Goal: Task Accomplishment & Management: Manage account settings

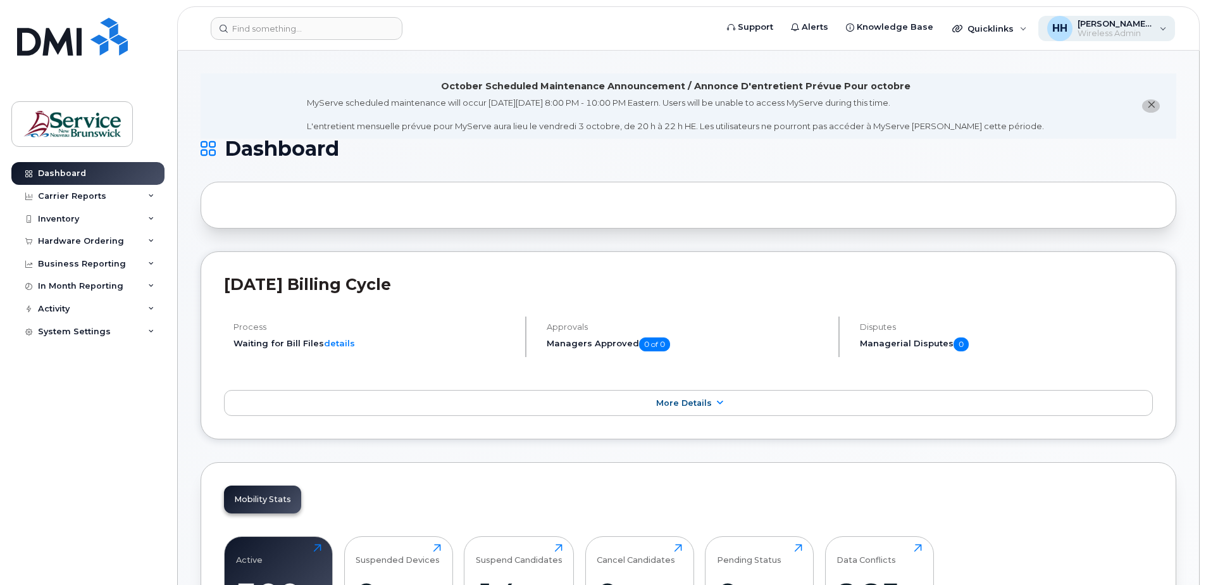
click at [1152, 26] on span "[PERSON_NAME] (DNRED/MRNDE - DAAF/MAAP)" at bounding box center [1116, 23] width 76 height 10
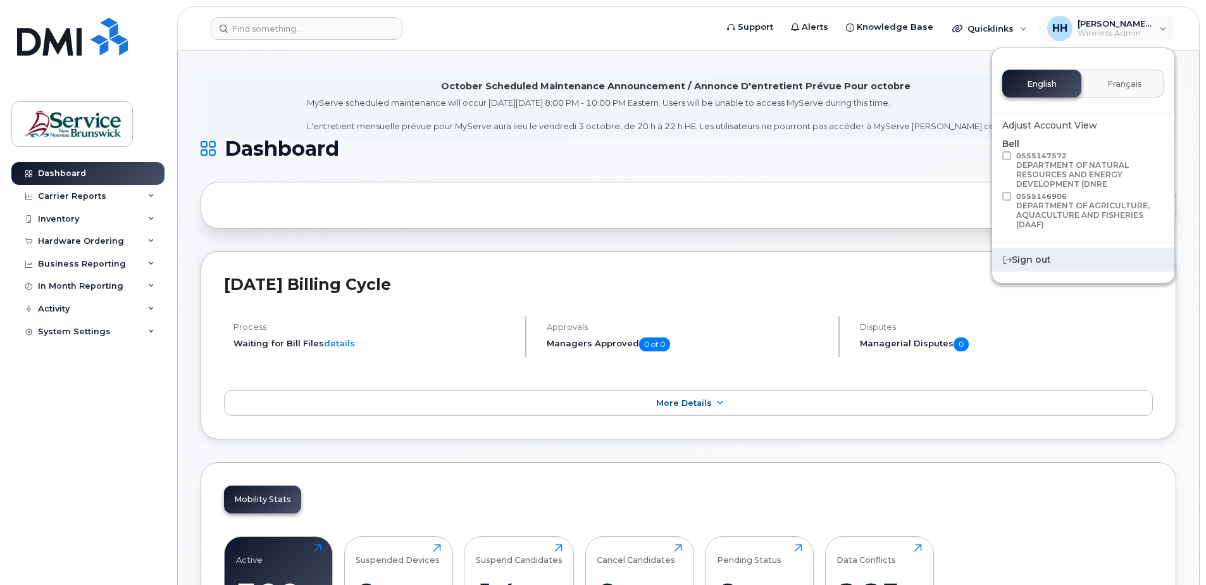
click at [1044, 258] on div "Sign out" at bounding box center [1083, 259] width 182 height 23
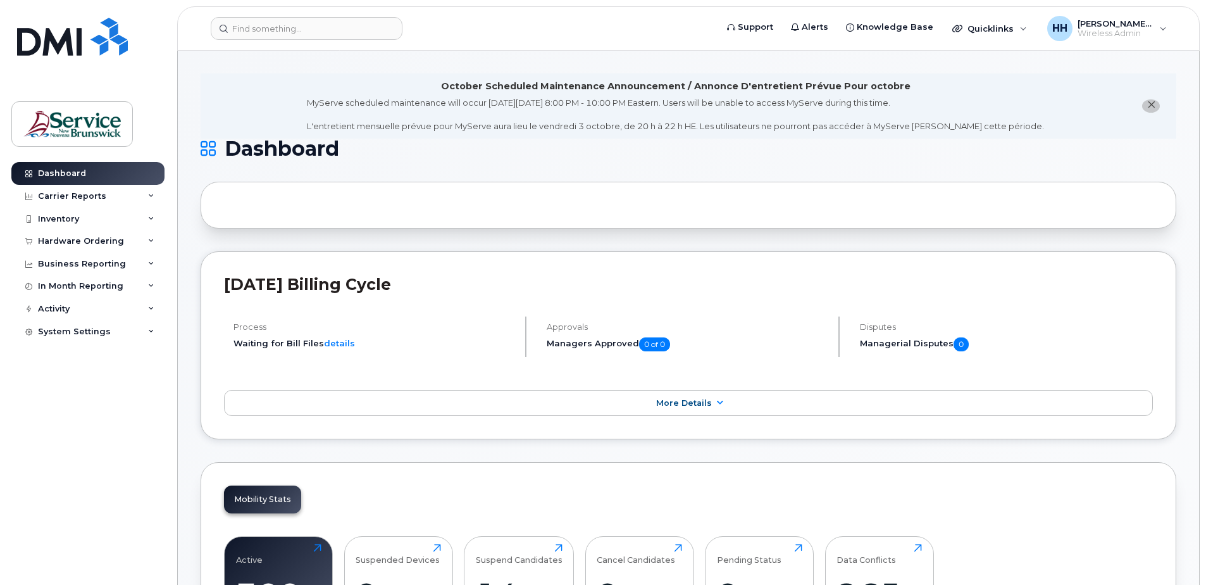
click at [1154, 327] on div "August 2025 Billing Cycle Process Waiting for Bill Files details Approvals Mana…" at bounding box center [689, 345] width 976 height 189
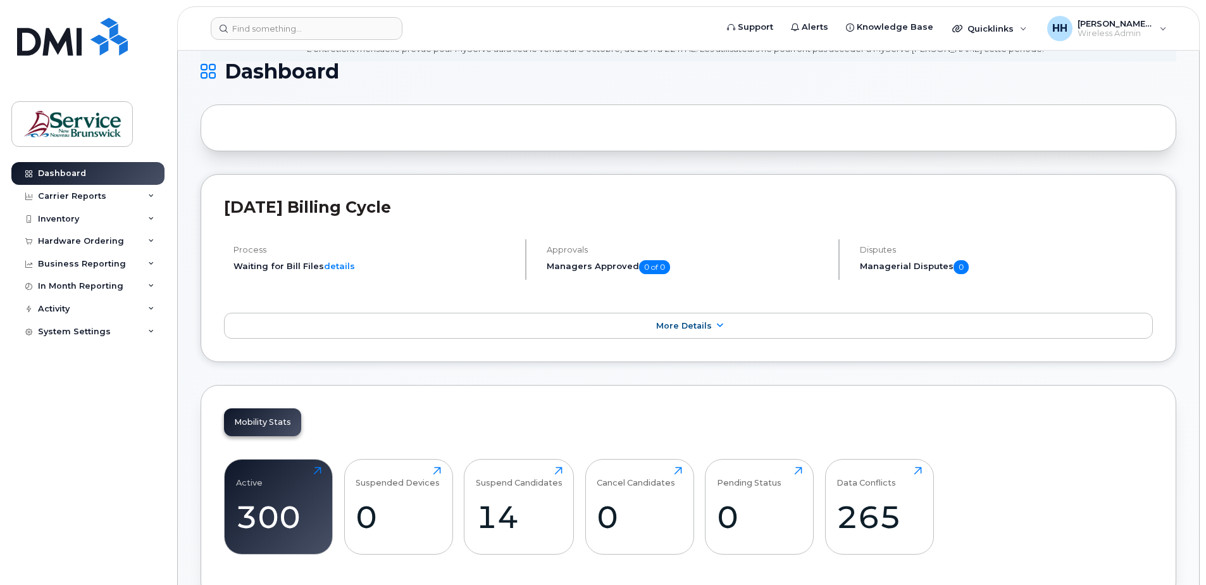
scroll to position [190, 0]
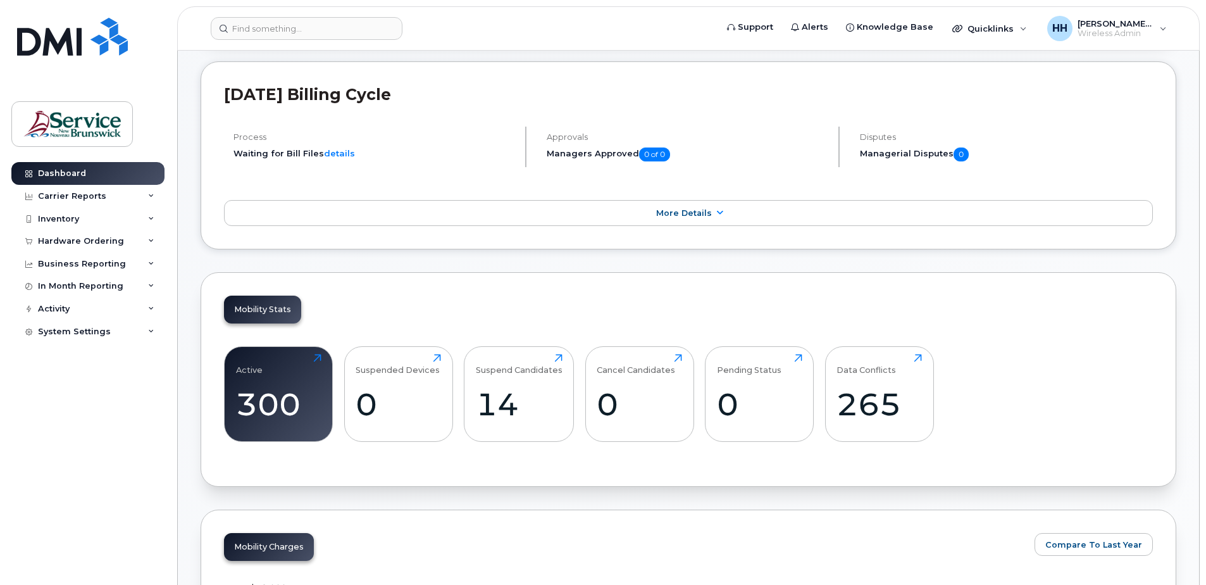
click at [996, 452] on div "Active 300 Click to view more Suspended Devices 0 Click to view more Suspend Ca…" at bounding box center [688, 399] width 929 height 128
click at [155, 217] on div "Inventory" at bounding box center [87, 219] width 153 height 23
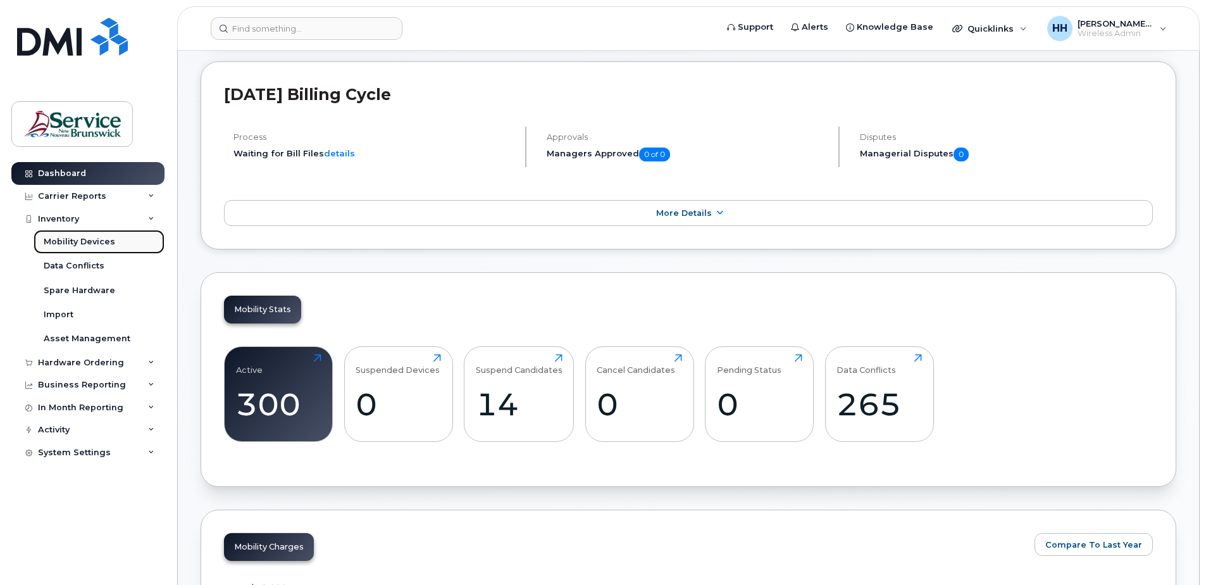
click at [107, 246] on div "Mobility Devices" at bounding box center [80, 241] width 72 height 11
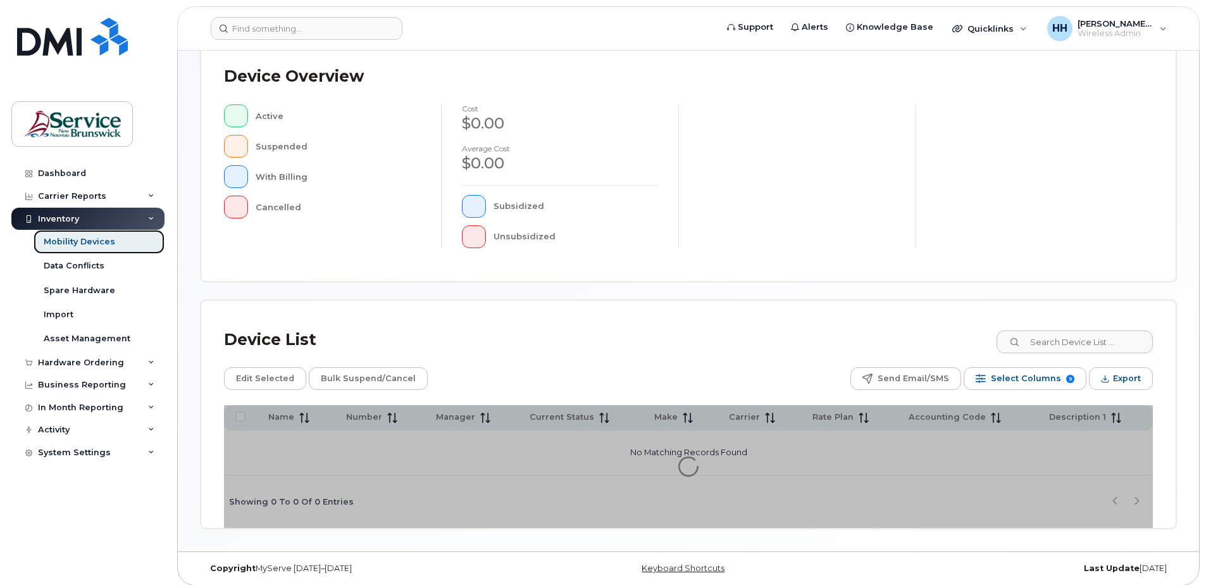
scroll to position [285, 0]
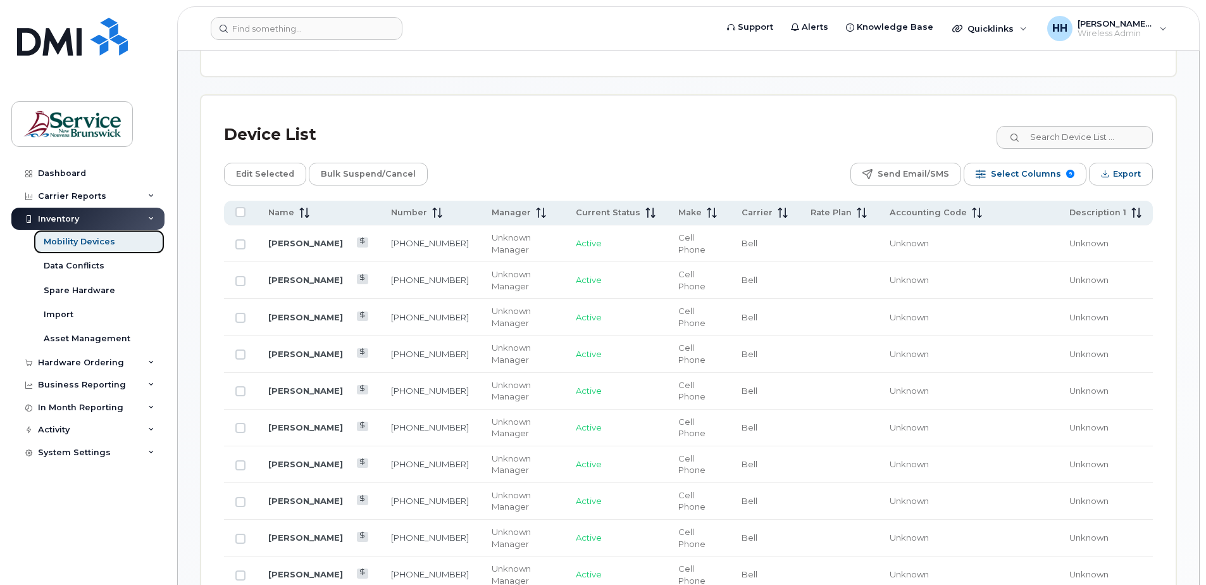
scroll to position [539, 0]
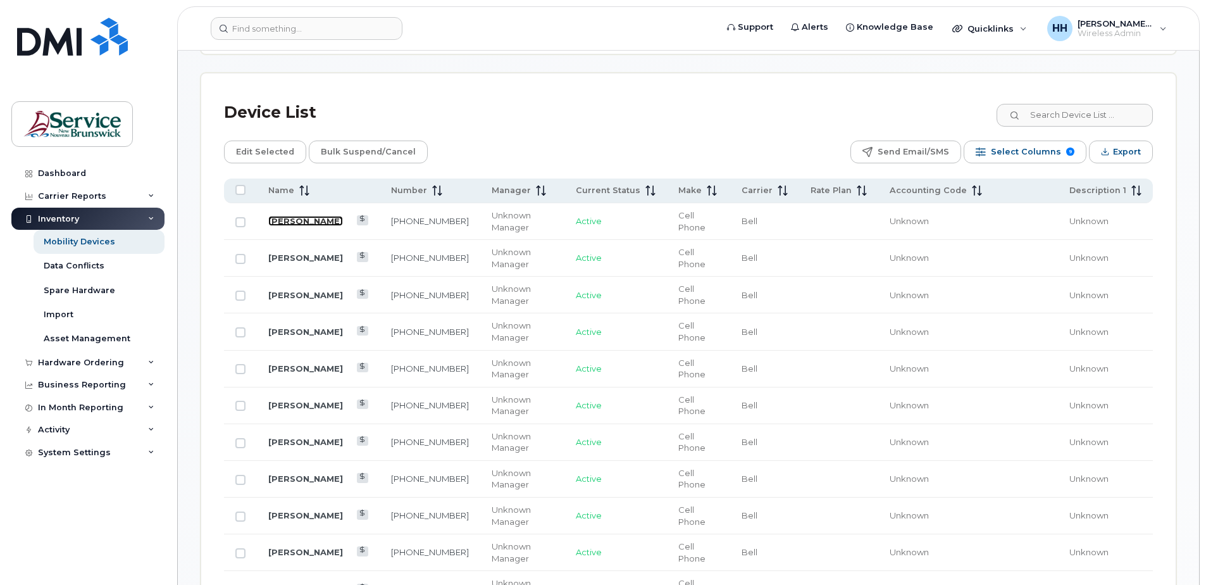
click at [300, 222] on link "[PERSON_NAME]" at bounding box center [305, 221] width 75 height 10
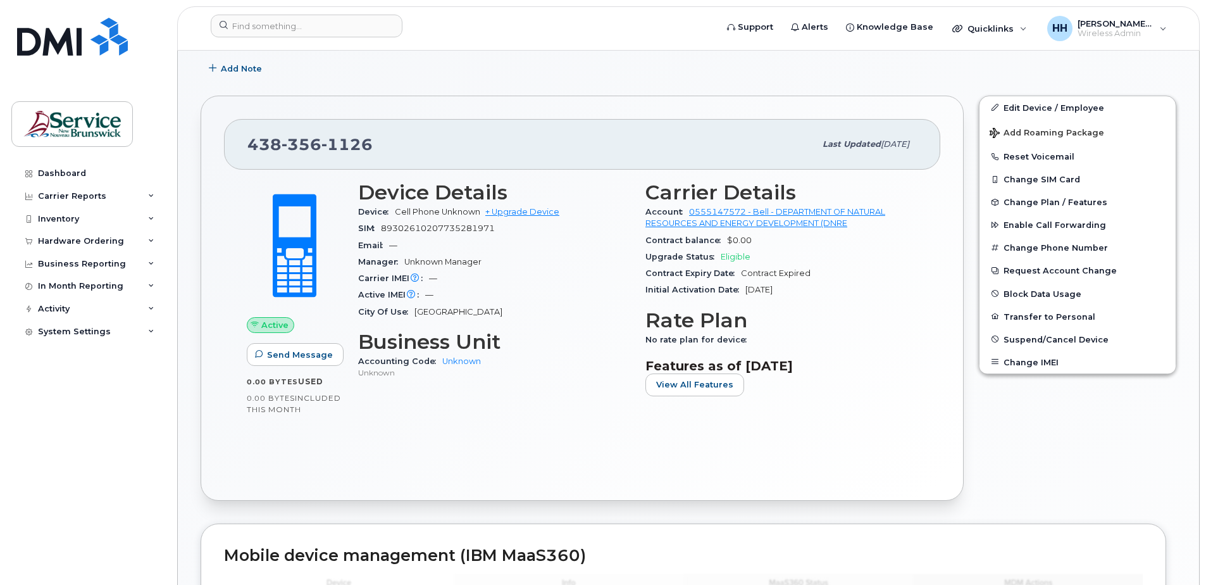
scroll to position [316, 0]
click at [1028, 332] on button "Suspend/Cancel Device" at bounding box center [1078, 338] width 196 height 23
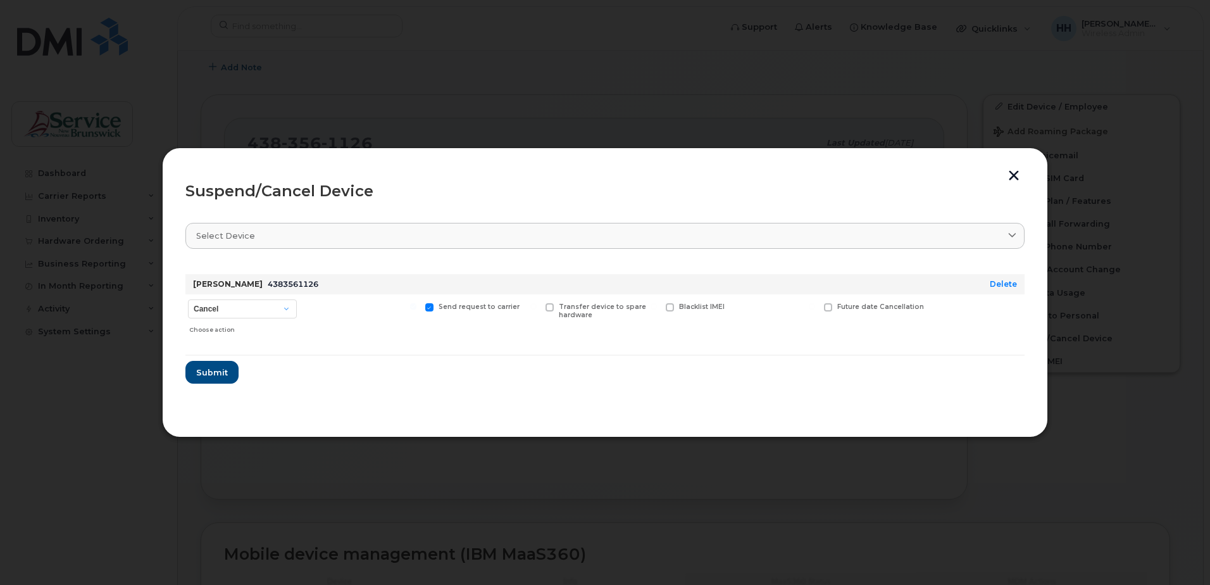
click at [1012, 177] on button "button" at bounding box center [1013, 176] width 19 height 13
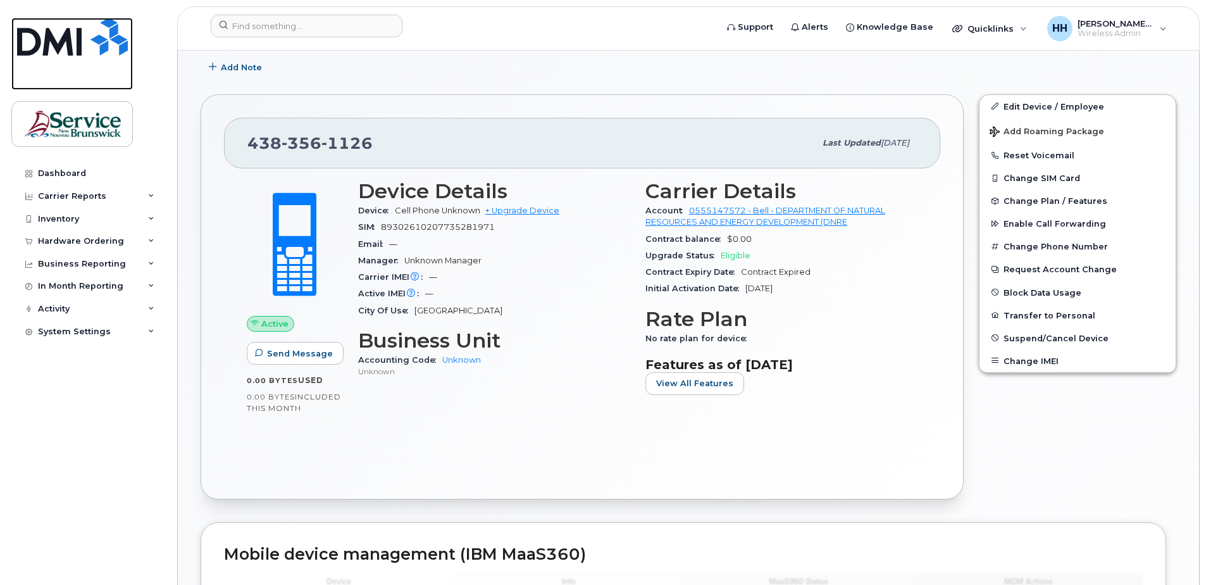
click at [64, 42] on img at bounding box center [72, 37] width 111 height 38
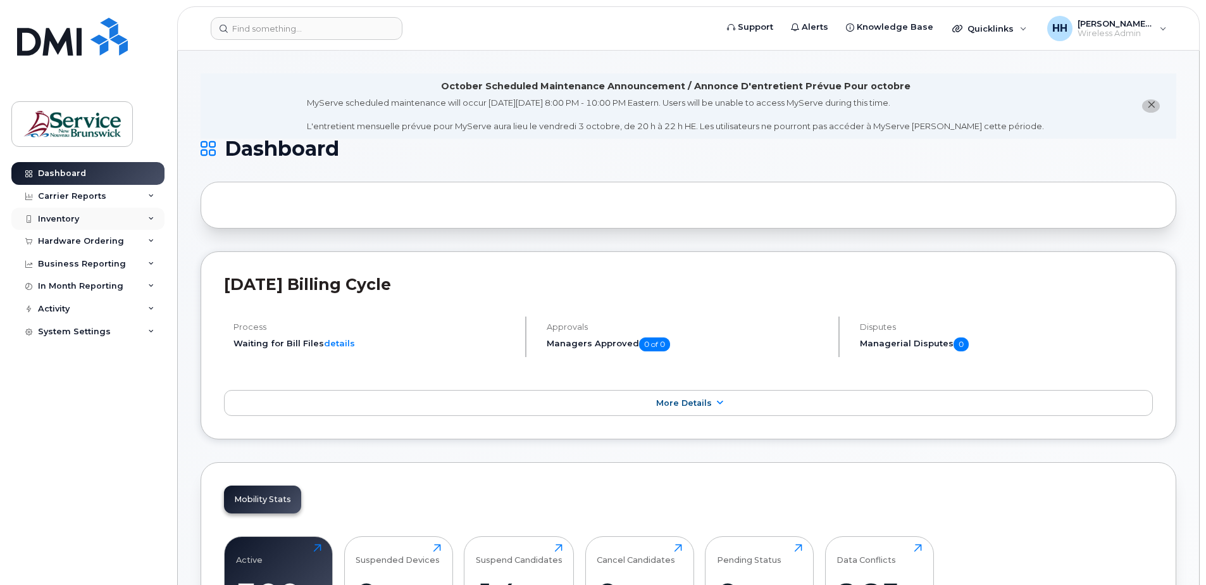
click at [151, 220] on icon at bounding box center [151, 219] width 6 height 6
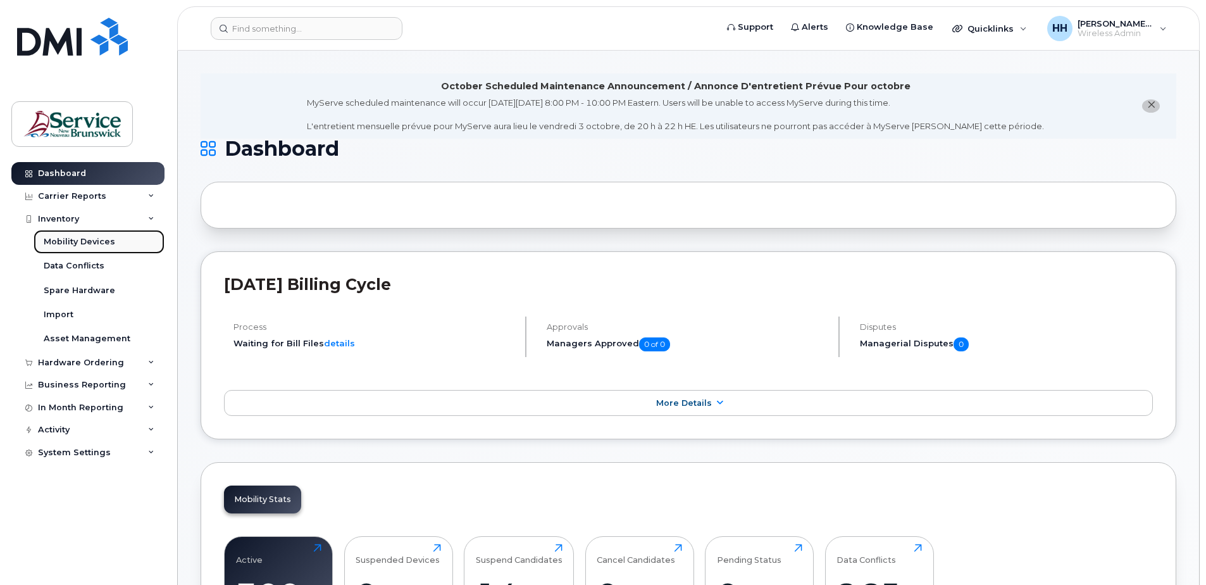
click at [116, 239] on link "Mobility Devices" at bounding box center [99, 242] width 131 height 24
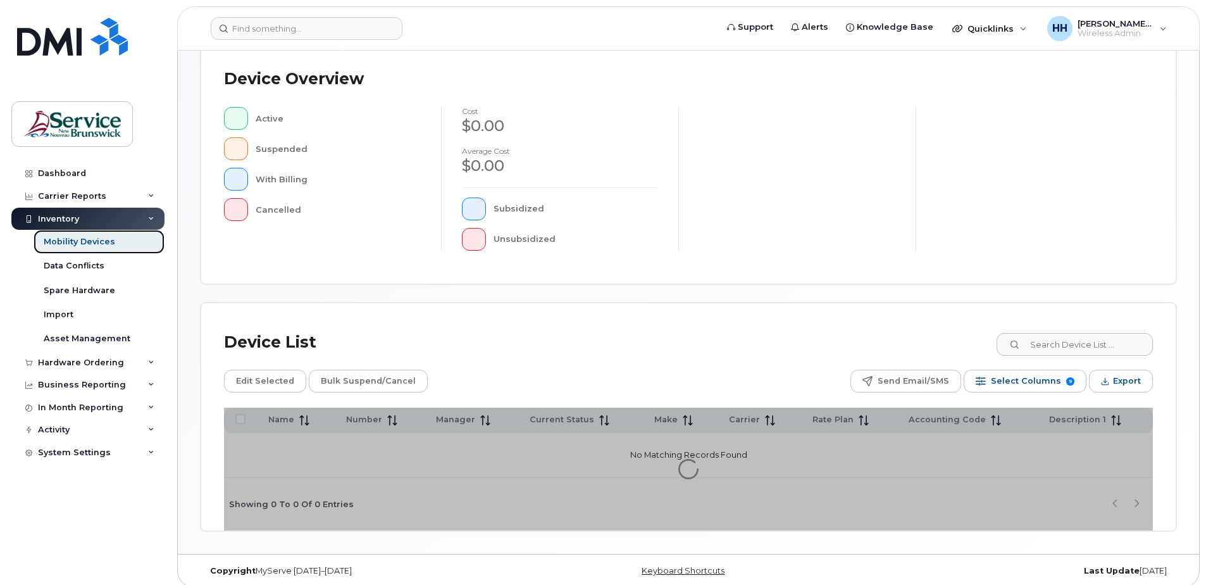
scroll to position [285, 0]
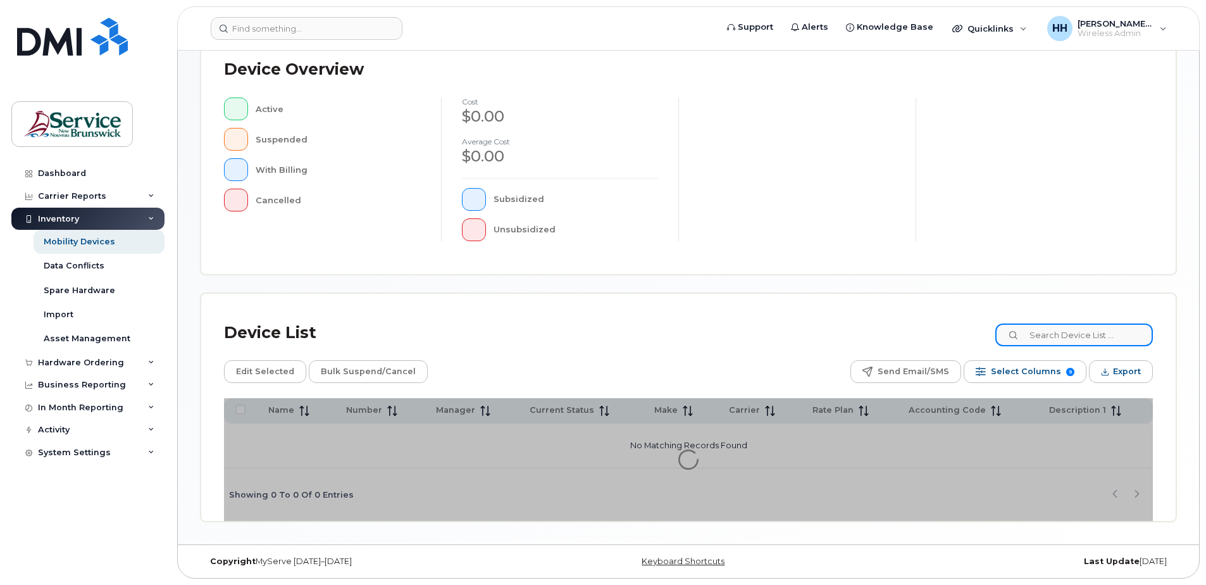
click at [1091, 335] on input at bounding box center [1074, 334] width 158 height 23
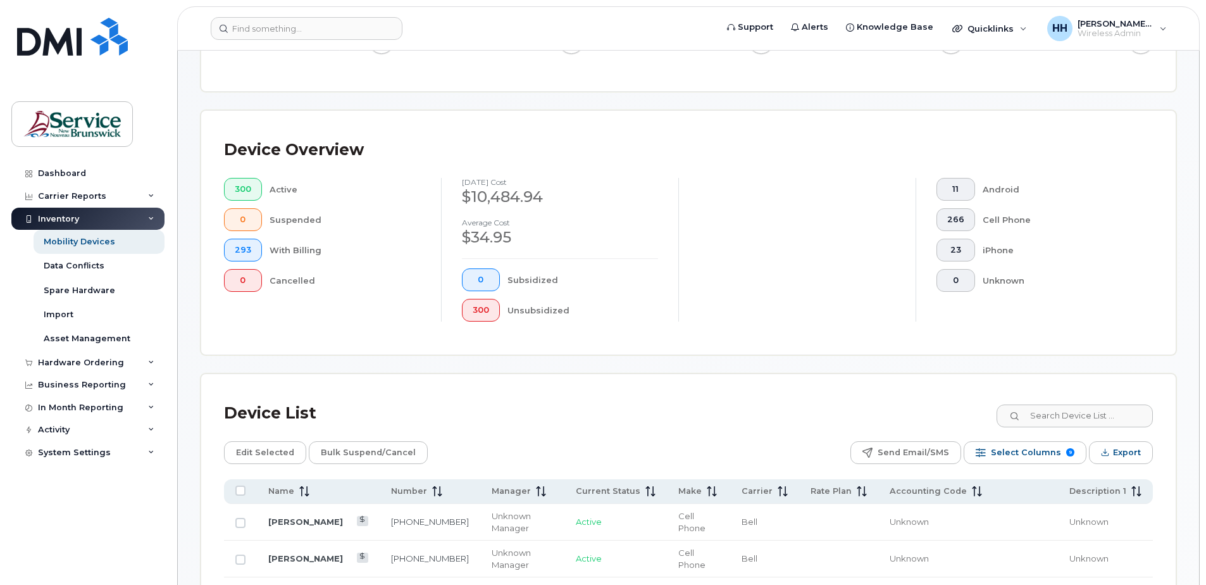
scroll to position [159, 0]
